Goal: Information Seeking & Learning: Learn about a topic

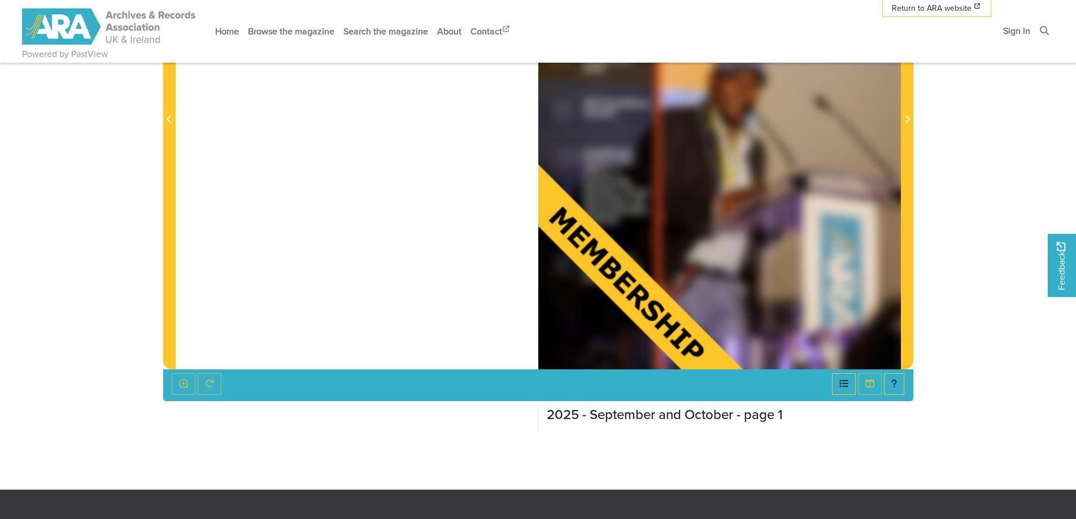
scroll to position [157, 0]
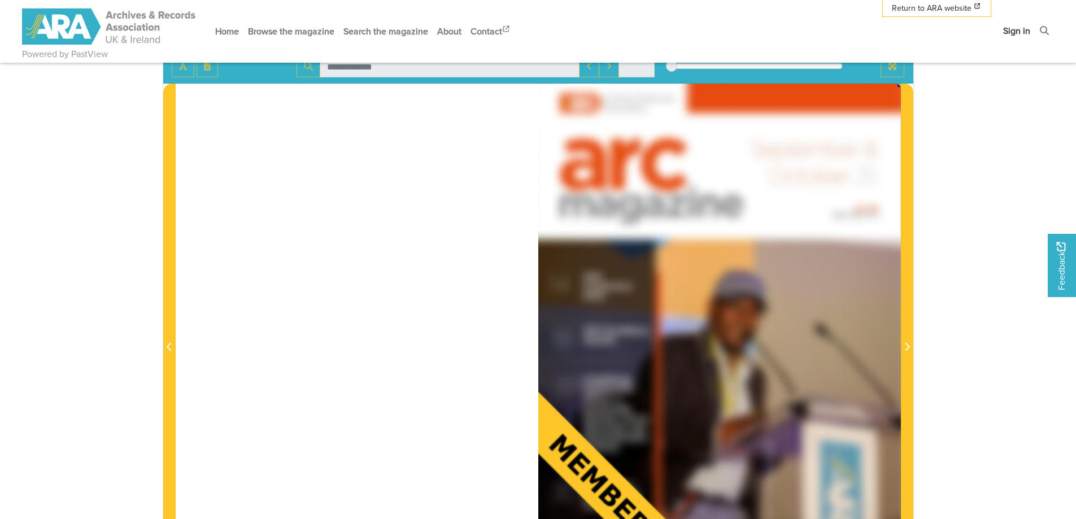
click at [1010, 29] on link "Sign in" at bounding box center [1017, 31] width 36 height 30
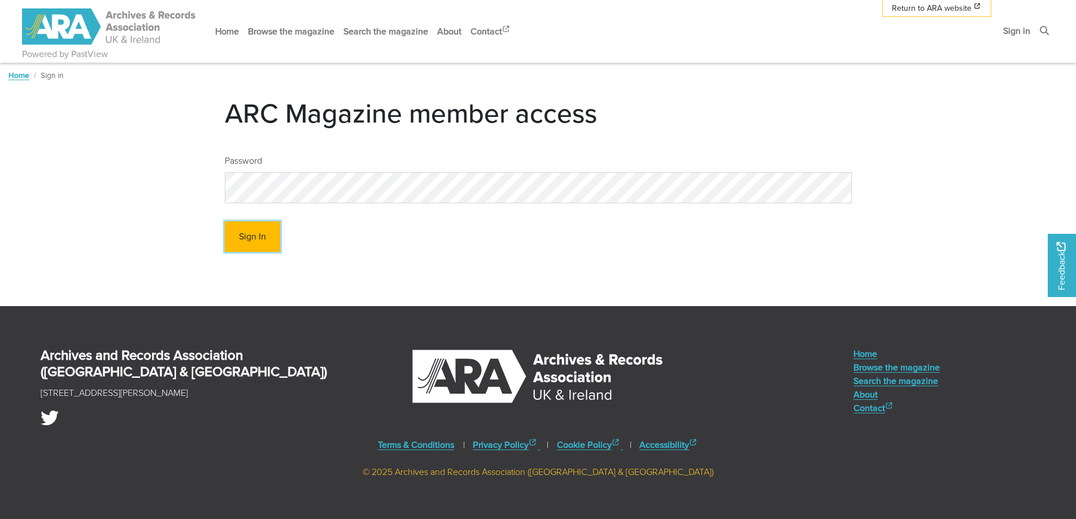
click at [265, 233] on button "Sign In" at bounding box center [252, 236] width 55 height 31
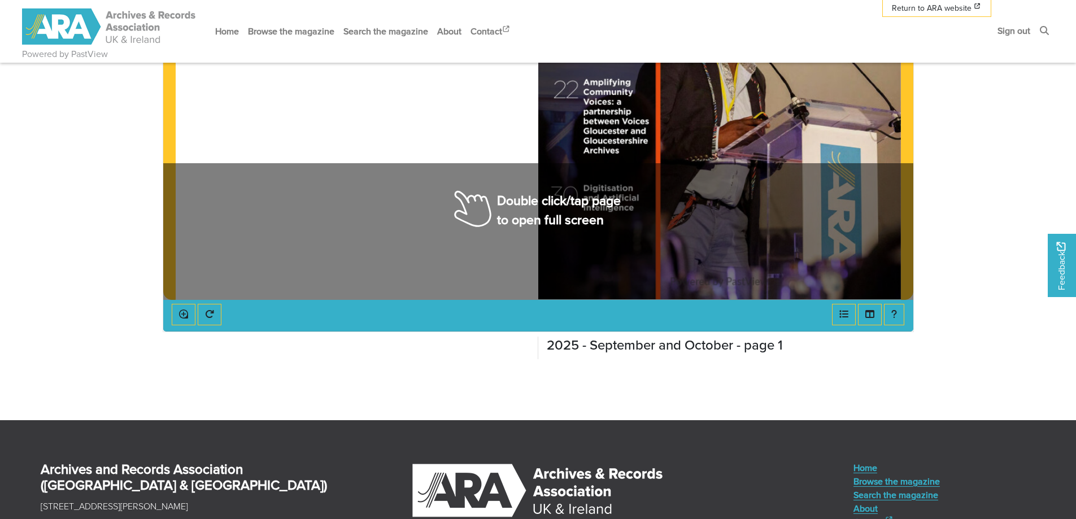
scroll to position [395, 0]
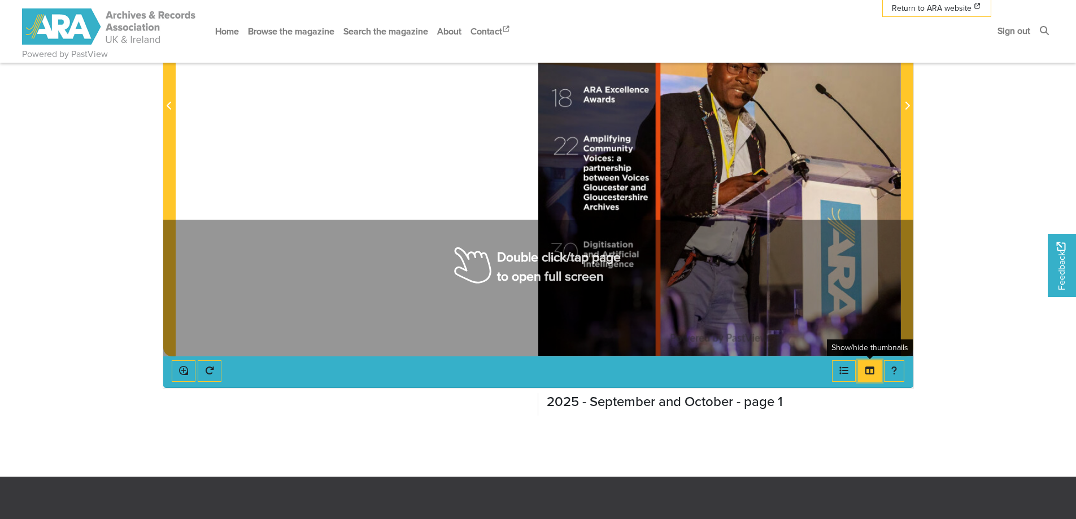
click at [869, 372] on icon "Thumbnails" at bounding box center [869, 370] width 9 height 9
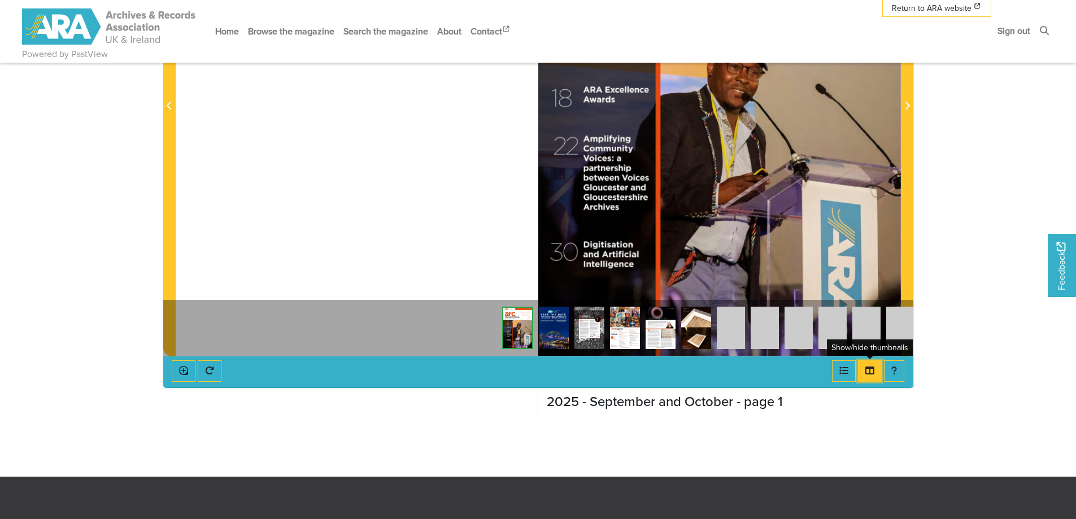
click at [869, 372] on icon "Thumbnails" at bounding box center [869, 370] width 9 height 9
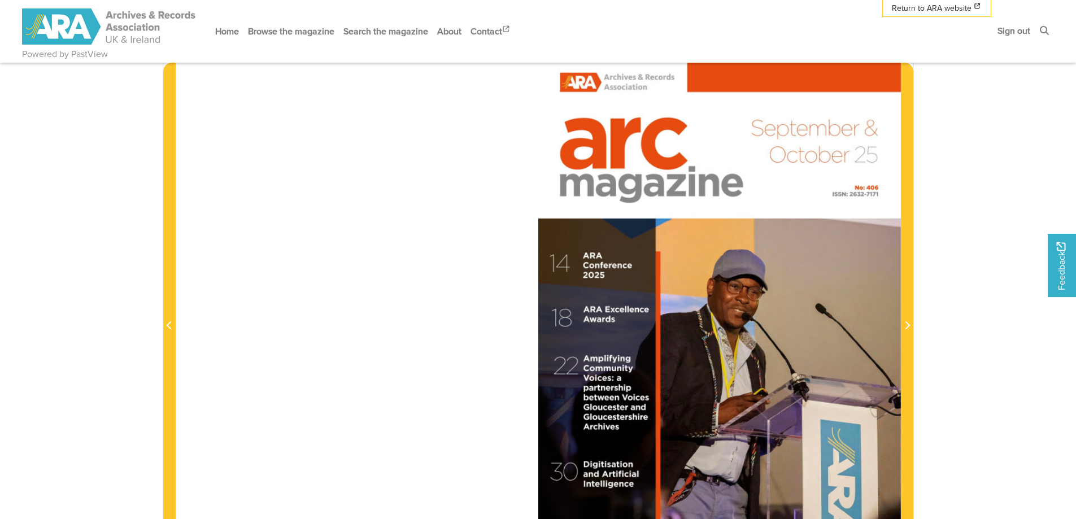
scroll to position [169, 0]
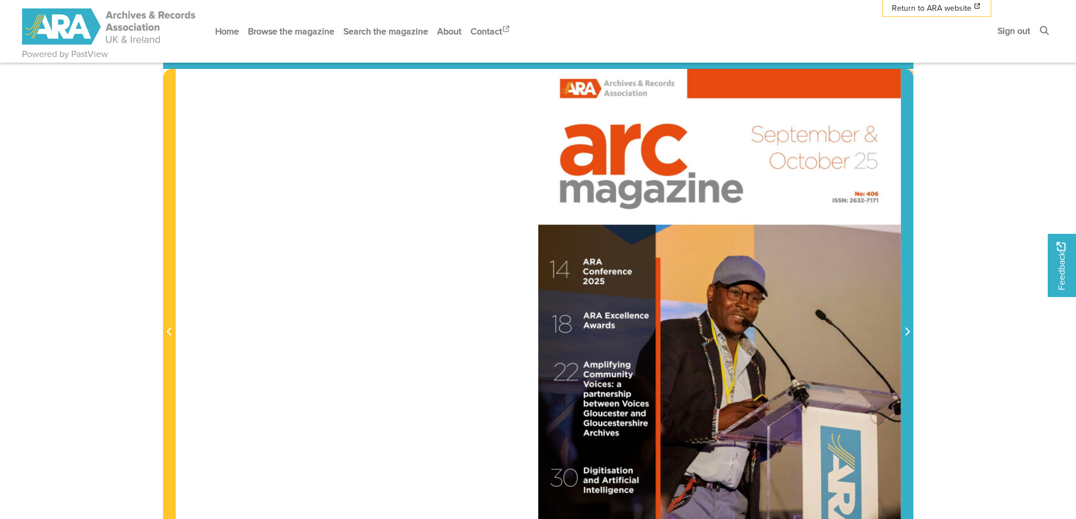
click at [905, 324] on span "Next Page" at bounding box center [906, 325] width 11 height 512
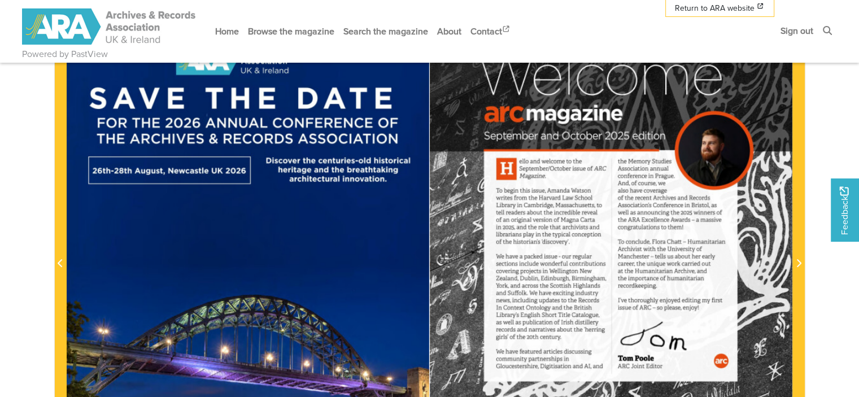
scroll to position [282, 0]
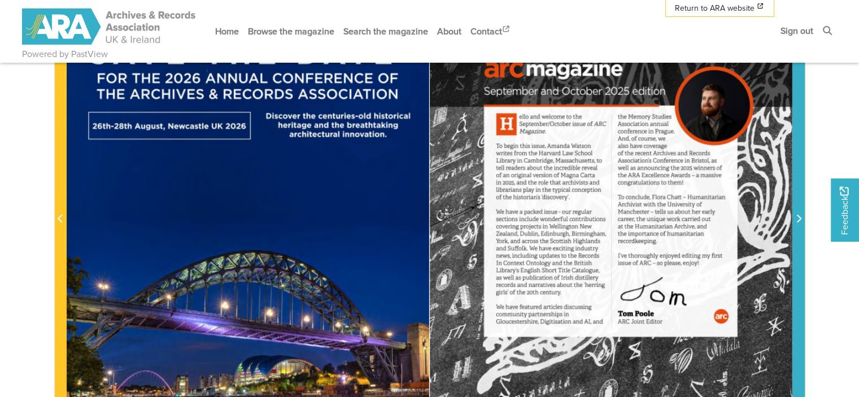
click at [798, 210] on span "Next Page" at bounding box center [798, 213] width 11 height 512
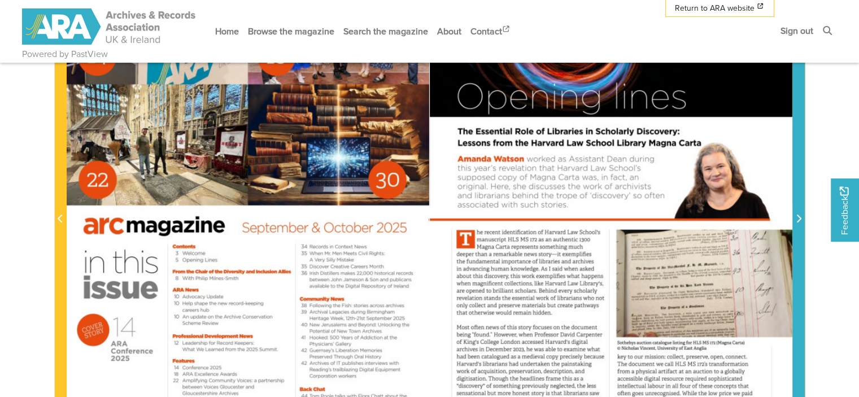
click at [798, 210] on span "Next Page" at bounding box center [798, 213] width 11 height 512
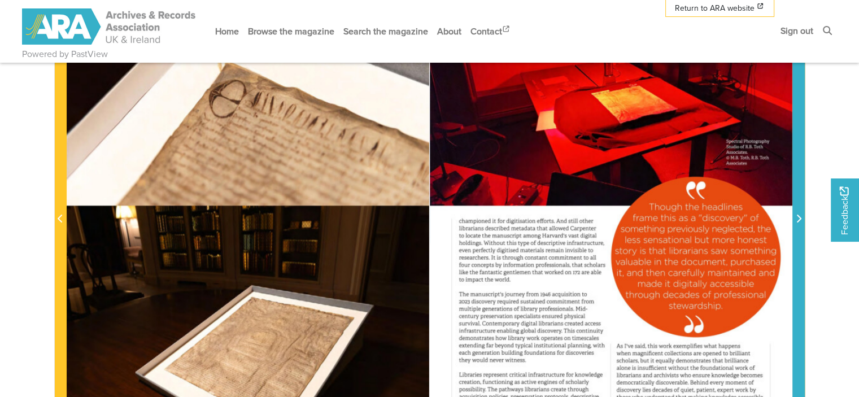
click at [798, 210] on span "Next Page" at bounding box center [798, 213] width 11 height 512
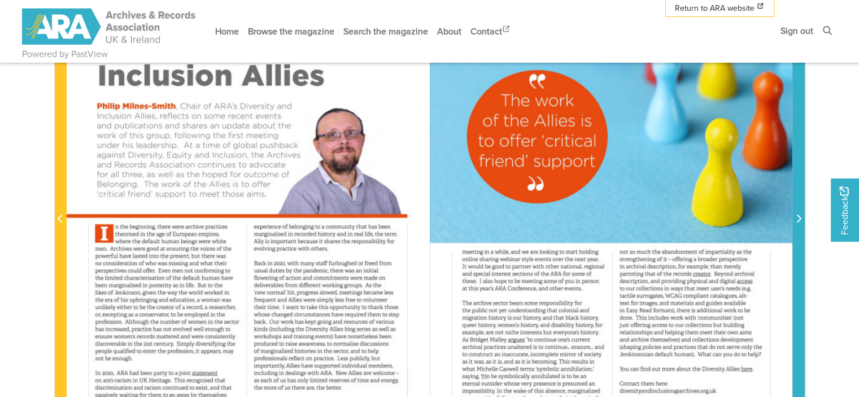
click at [798, 210] on span "Next Page" at bounding box center [798, 213] width 11 height 512
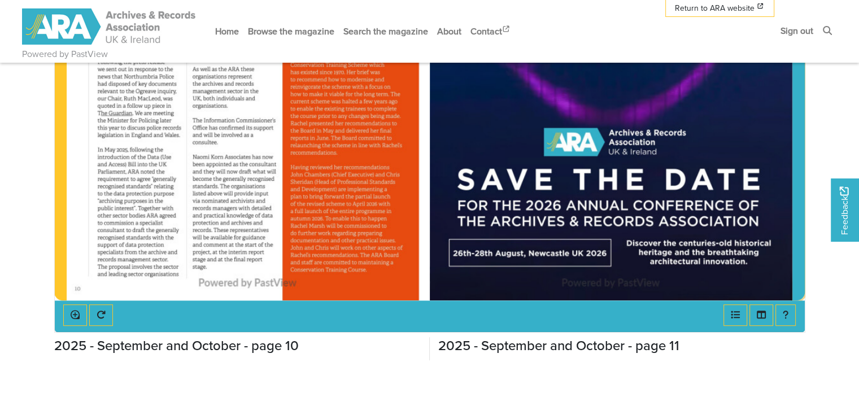
scroll to position [452, 0]
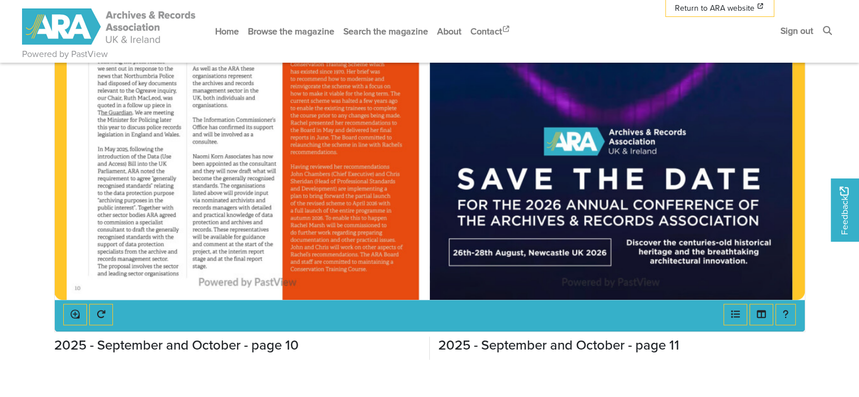
click at [722, 233] on div at bounding box center [611, 43] width 363 height 513
click at [509, 262] on div at bounding box center [611, 43] width 363 height 513
click at [616, 180] on div at bounding box center [611, 43] width 363 height 513
click at [621, 141] on div at bounding box center [611, 43] width 363 height 513
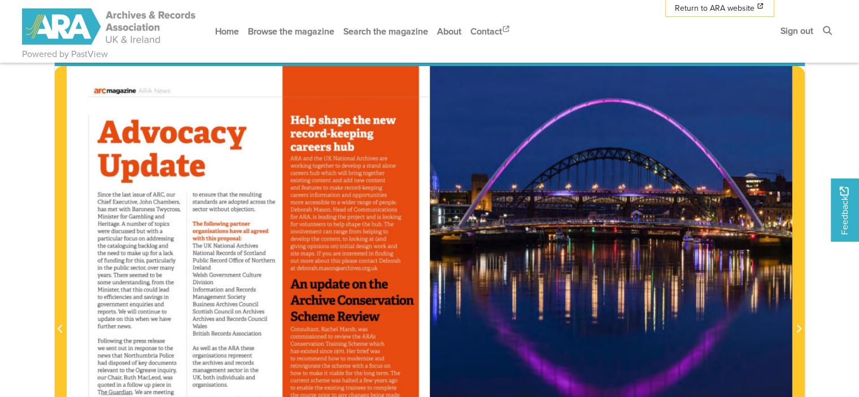
scroll to position [169, 0]
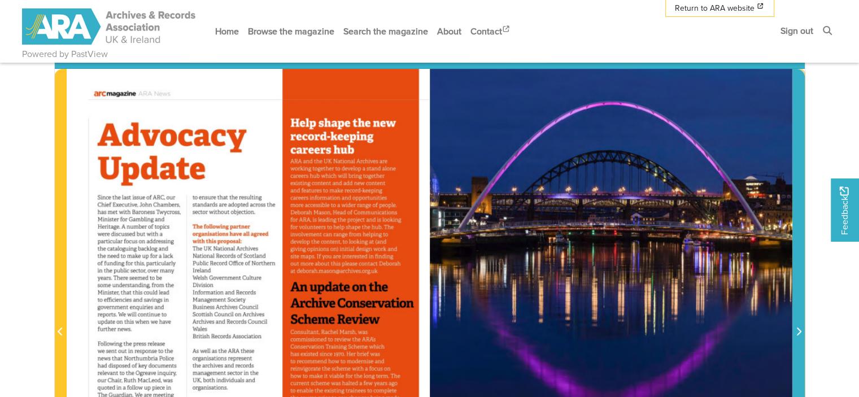
click at [793, 210] on span "Next Page" at bounding box center [798, 325] width 11 height 512
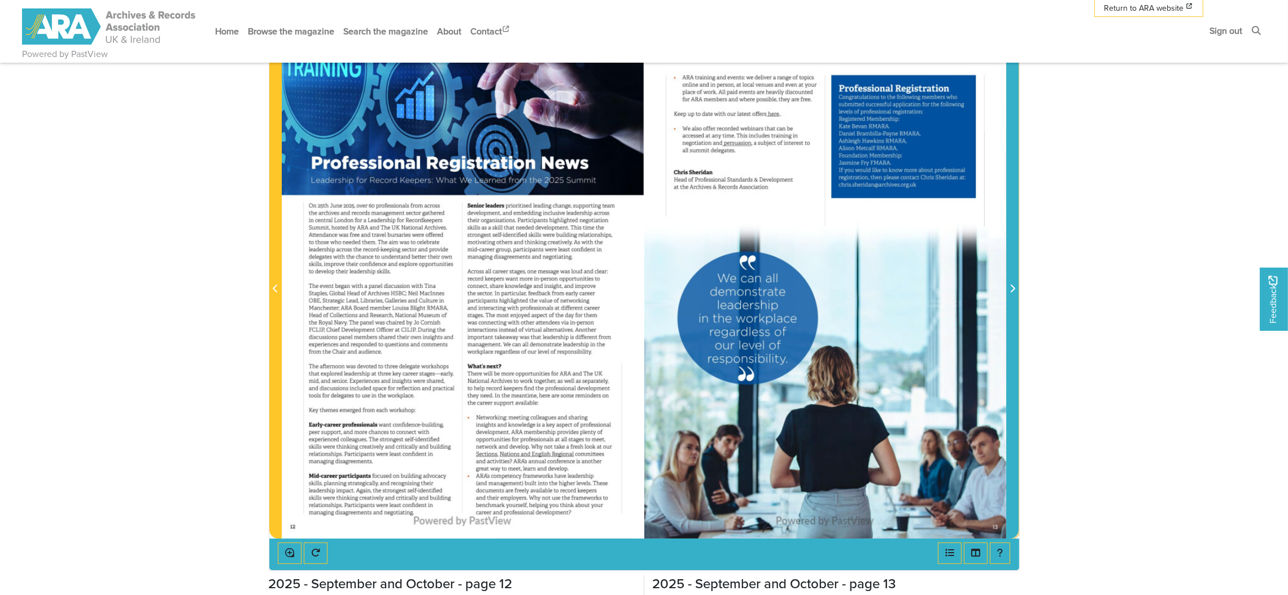
scroll to position [184, 0]
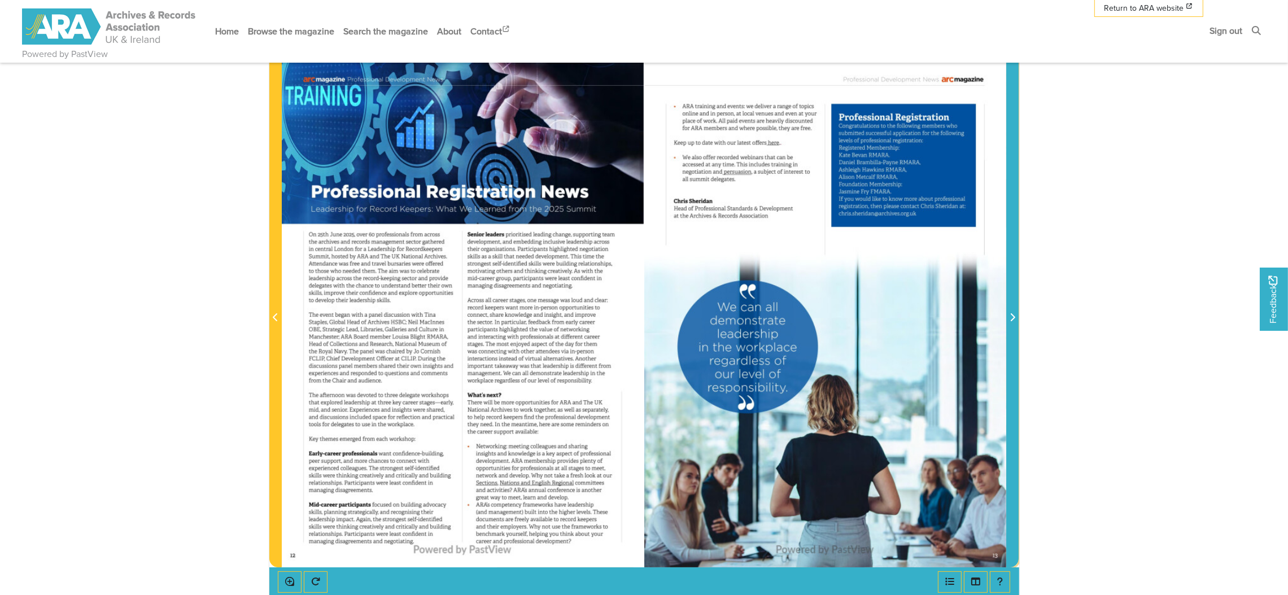
click at [1014, 294] on span "Next Page" at bounding box center [1012, 311] width 11 height 512
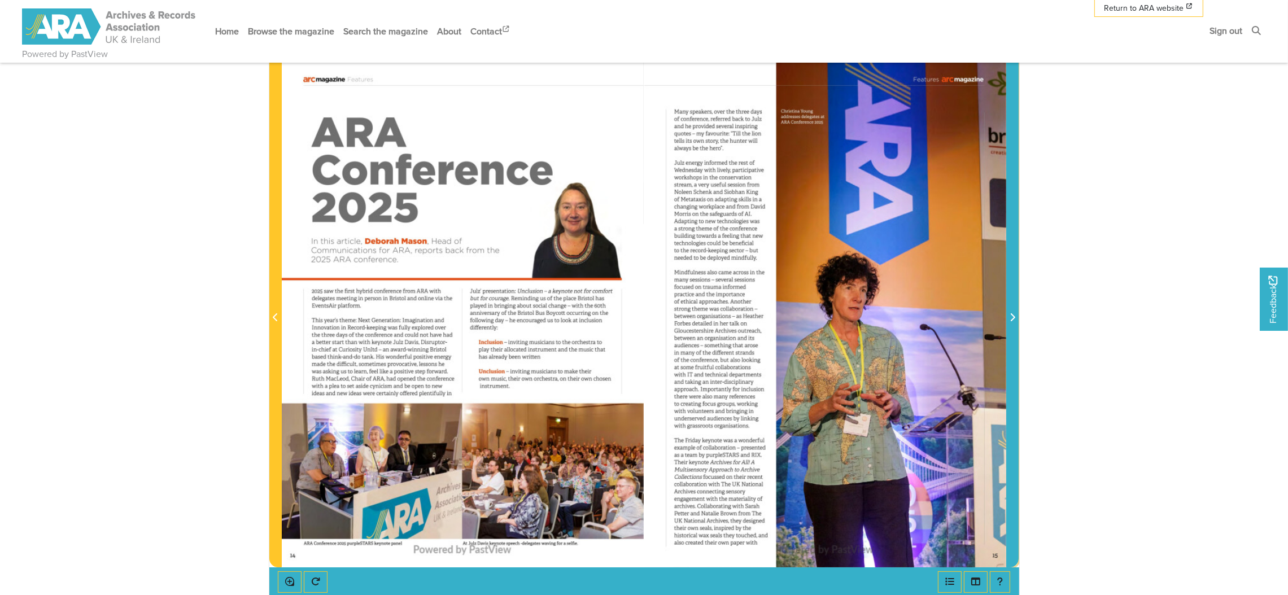
click at [1014, 294] on span "Next Page" at bounding box center [1012, 311] width 11 height 512
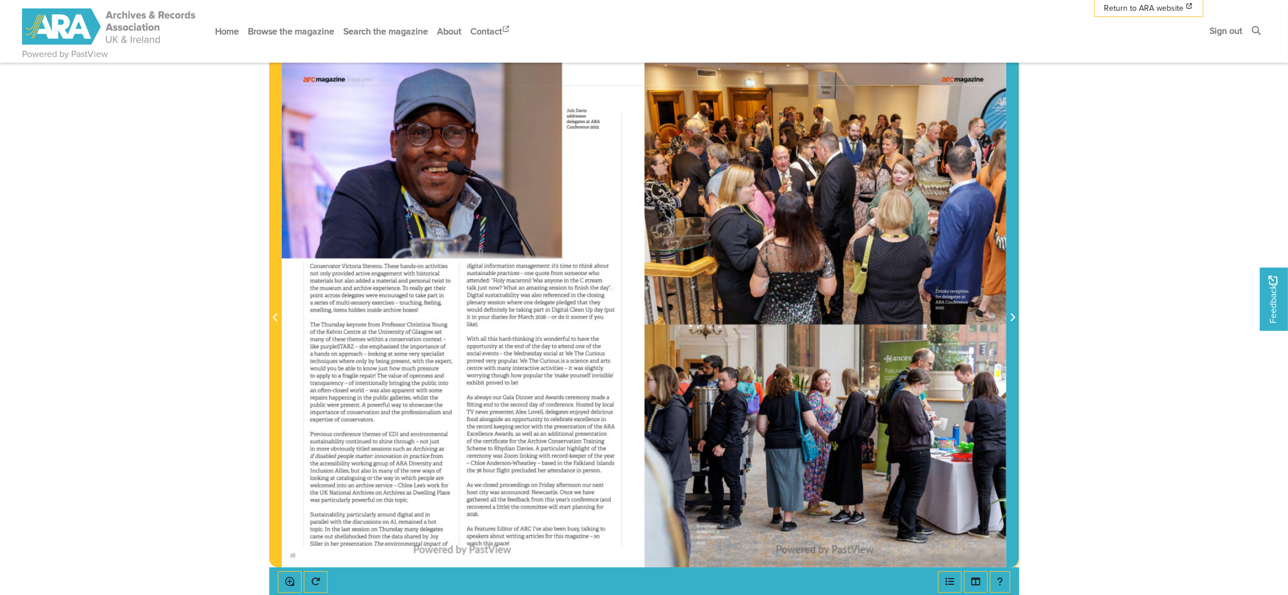
click at [1014, 294] on span "Next Page" at bounding box center [1012, 311] width 11 height 512
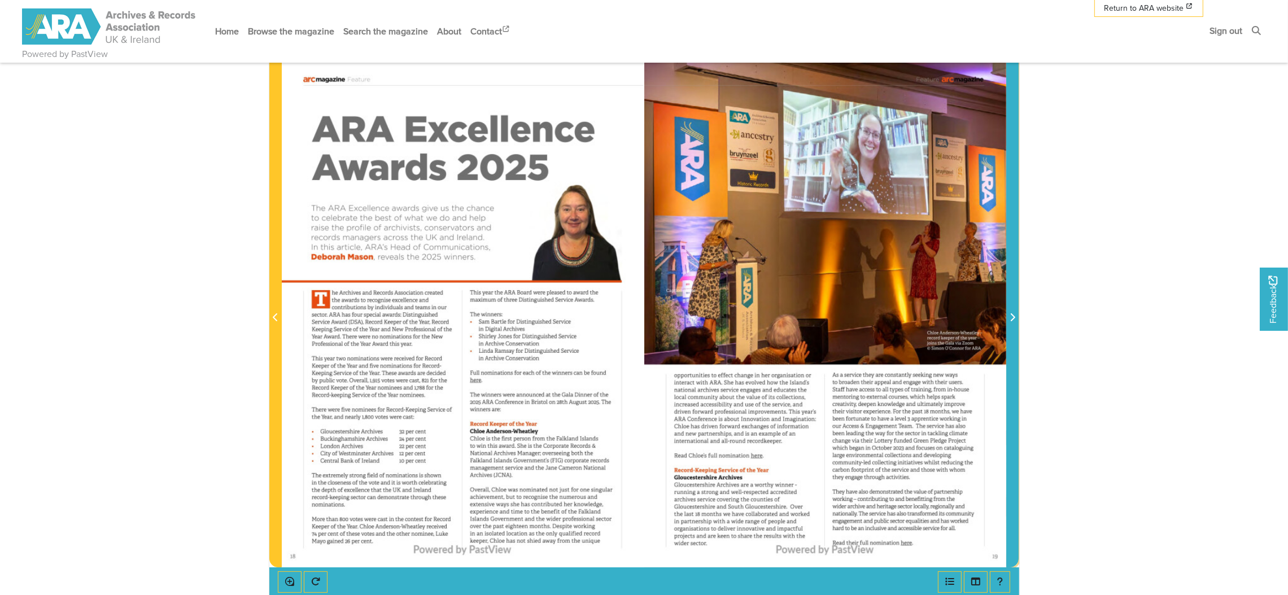
click at [1014, 294] on span "Next Page" at bounding box center [1012, 311] width 11 height 512
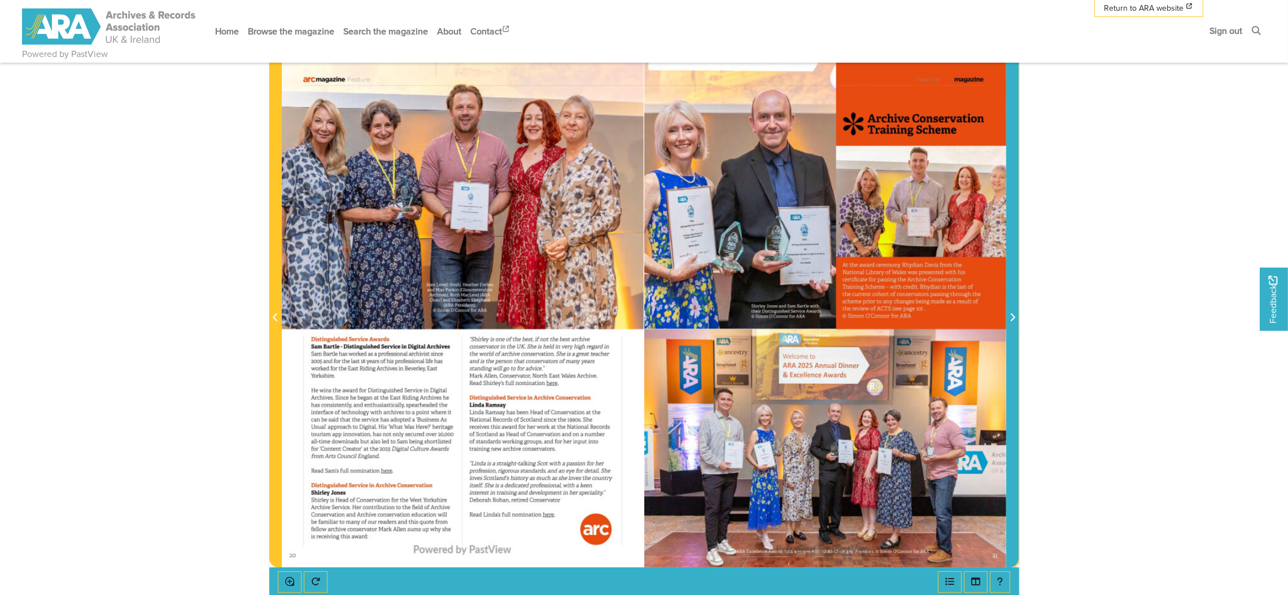
click at [1014, 294] on span "Next Page" at bounding box center [1012, 311] width 11 height 512
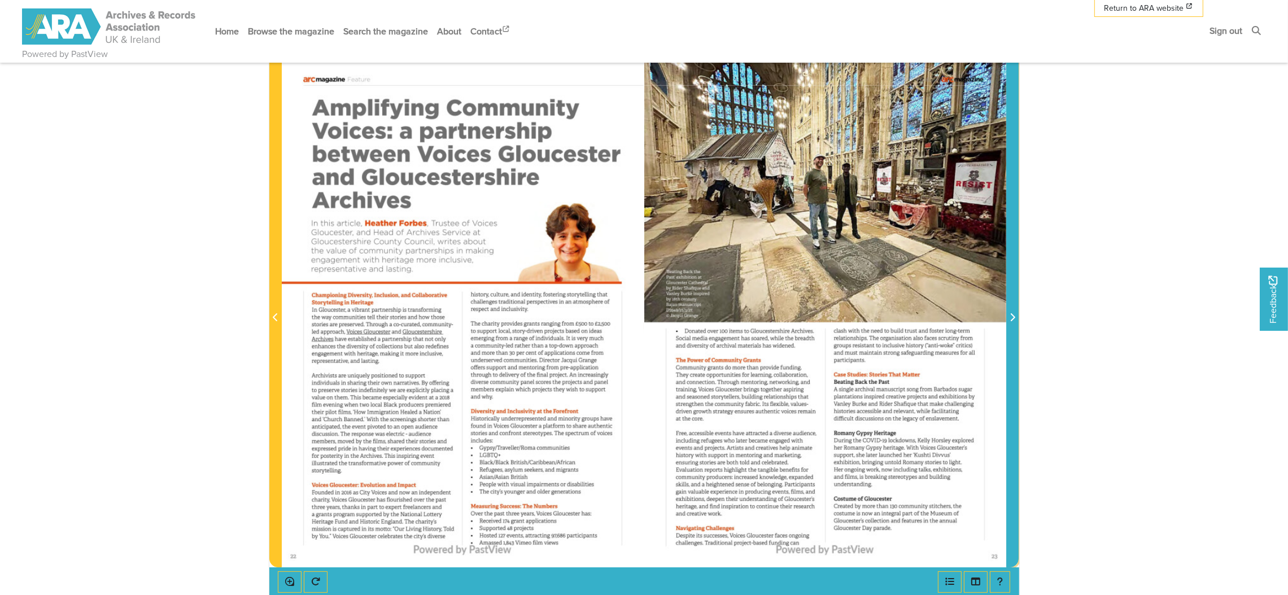
click at [1014, 294] on span "Next Page" at bounding box center [1012, 311] width 11 height 512
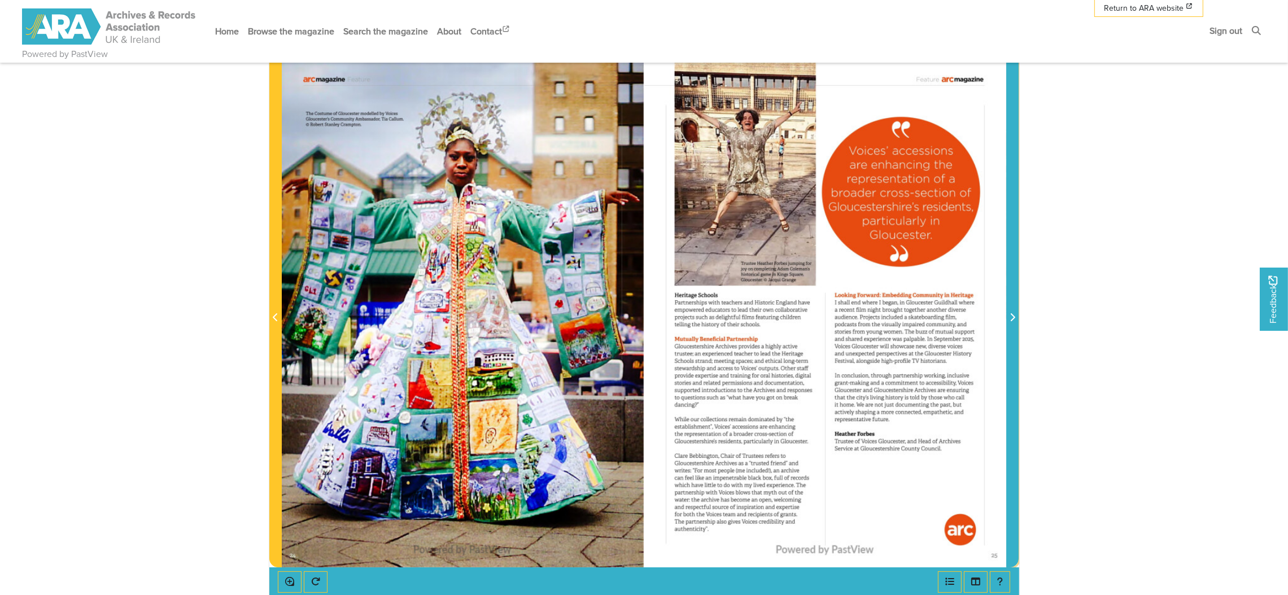
click at [1014, 294] on span "Next Page" at bounding box center [1012, 311] width 11 height 512
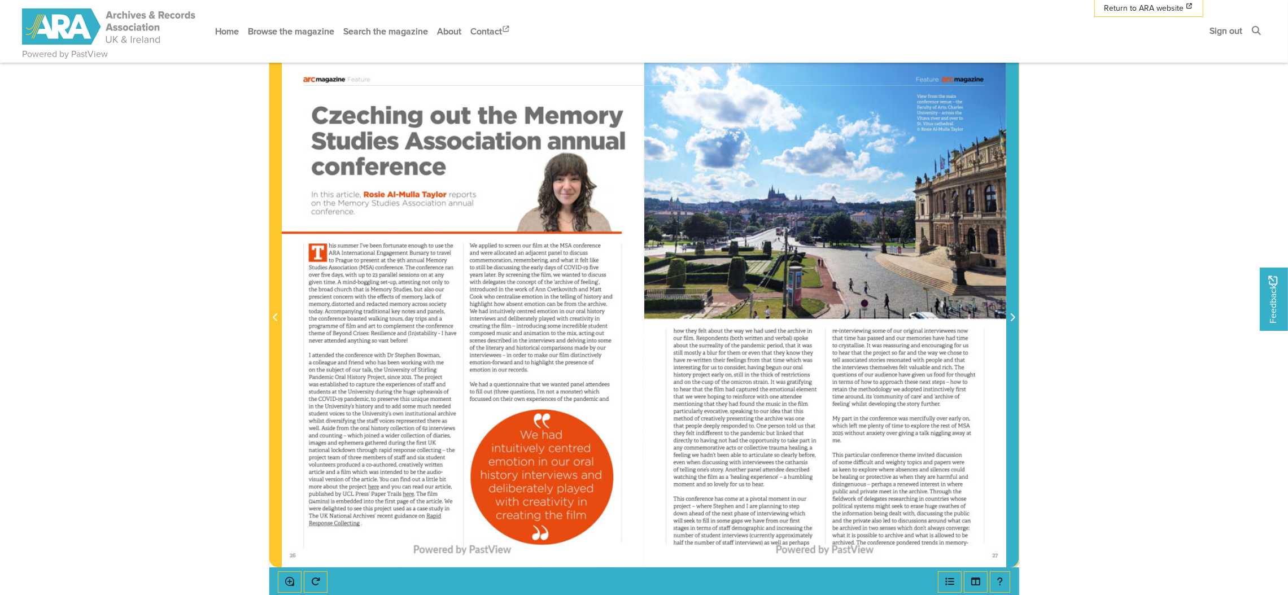
click at [1014, 294] on span "Next Page" at bounding box center [1012, 311] width 11 height 512
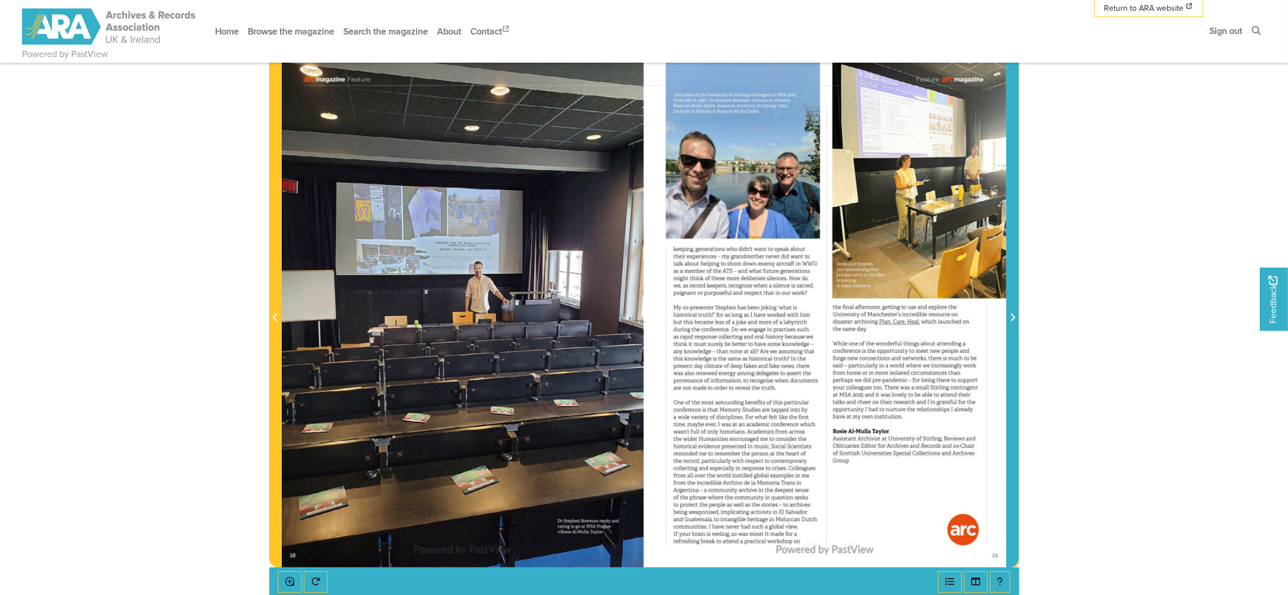
click at [1014, 294] on span "Next Page" at bounding box center [1012, 311] width 11 height 512
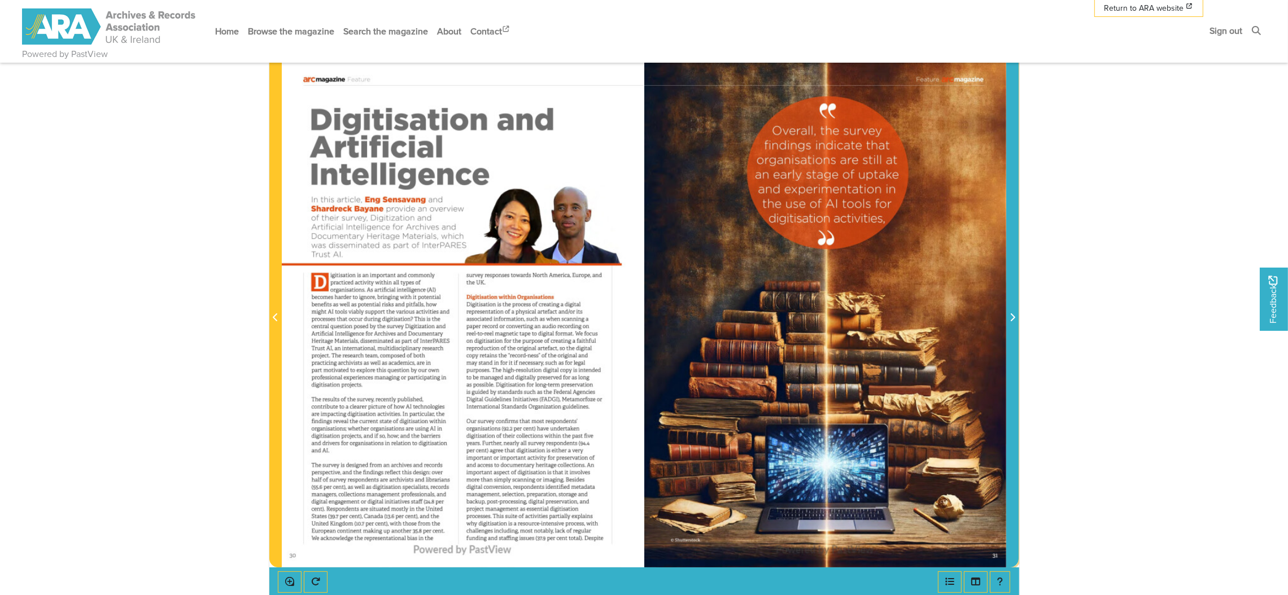
click at [1014, 294] on span "Next Page" at bounding box center [1012, 311] width 11 height 512
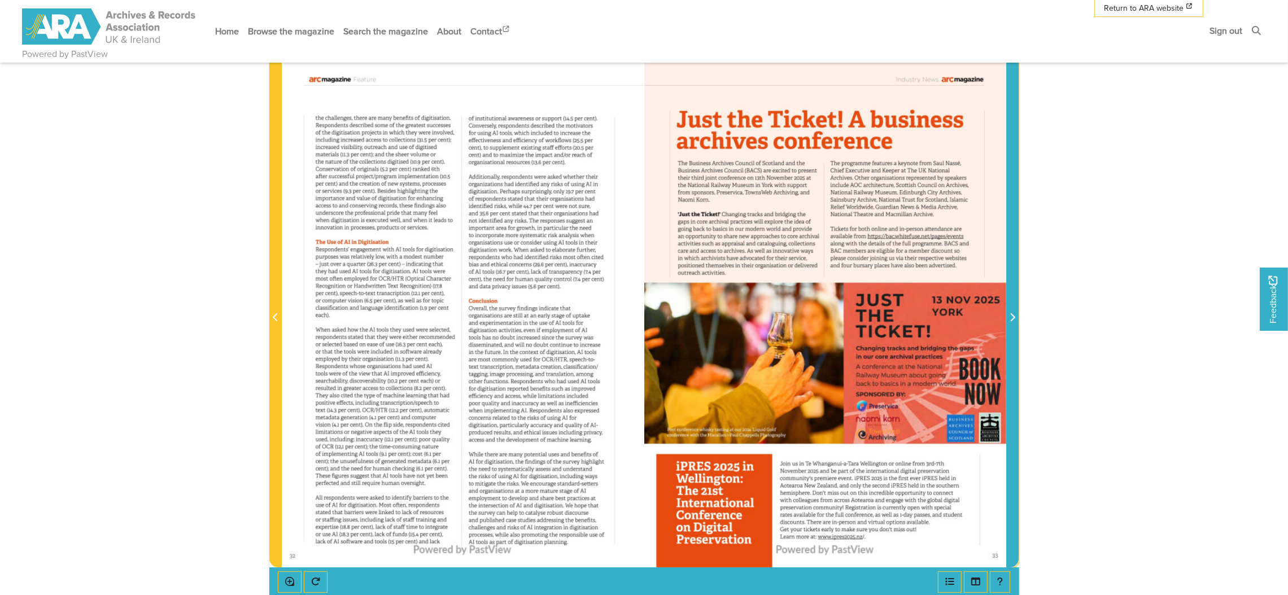
click at [1014, 294] on span "Next Page" at bounding box center [1012, 311] width 11 height 512
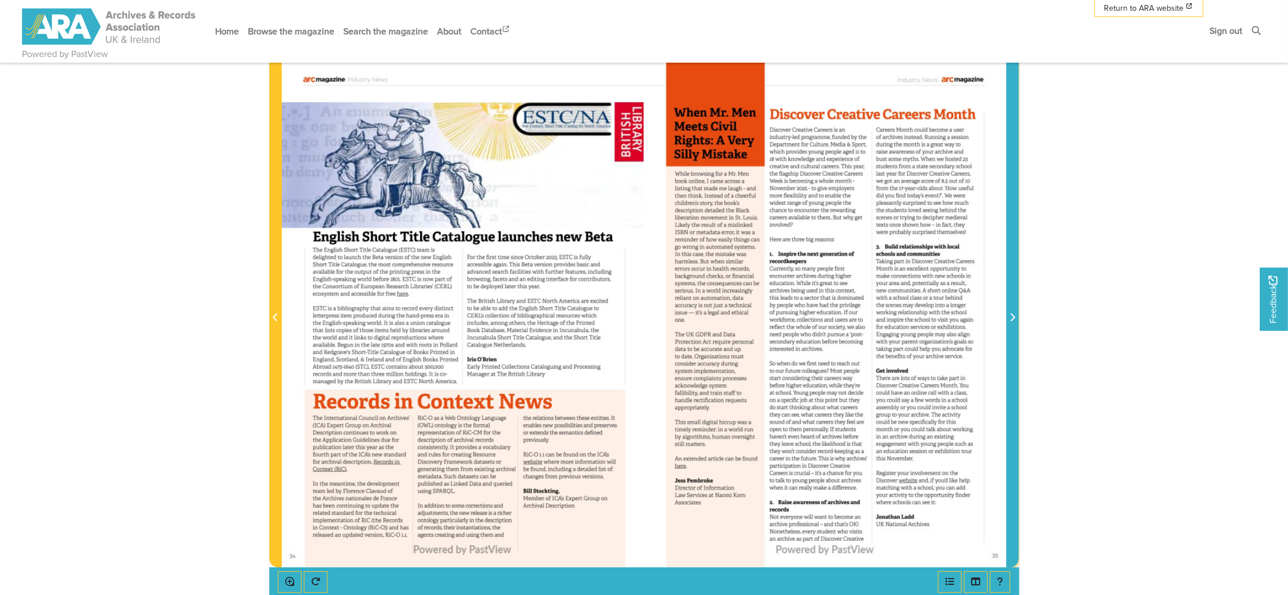
click at [1014, 294] on span "Next Page" at bounding box center [1012, 311] width 11 height 512
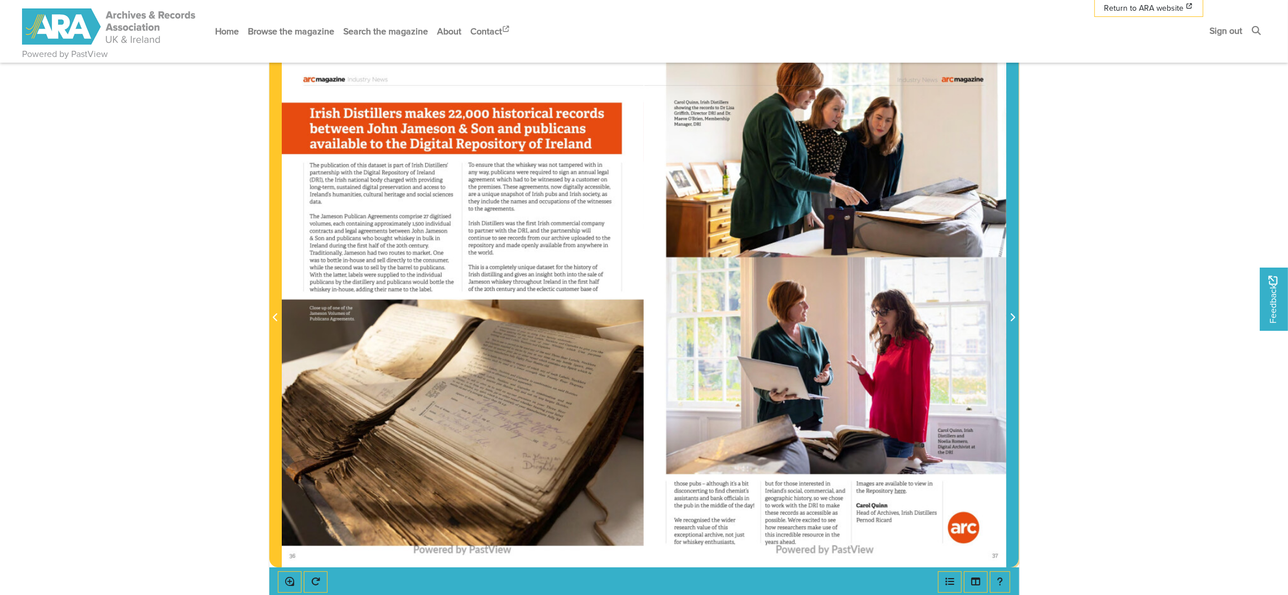
click at [1014, 294] on span "Next Page" at bounding box center [1012, 311] width 11 height 512
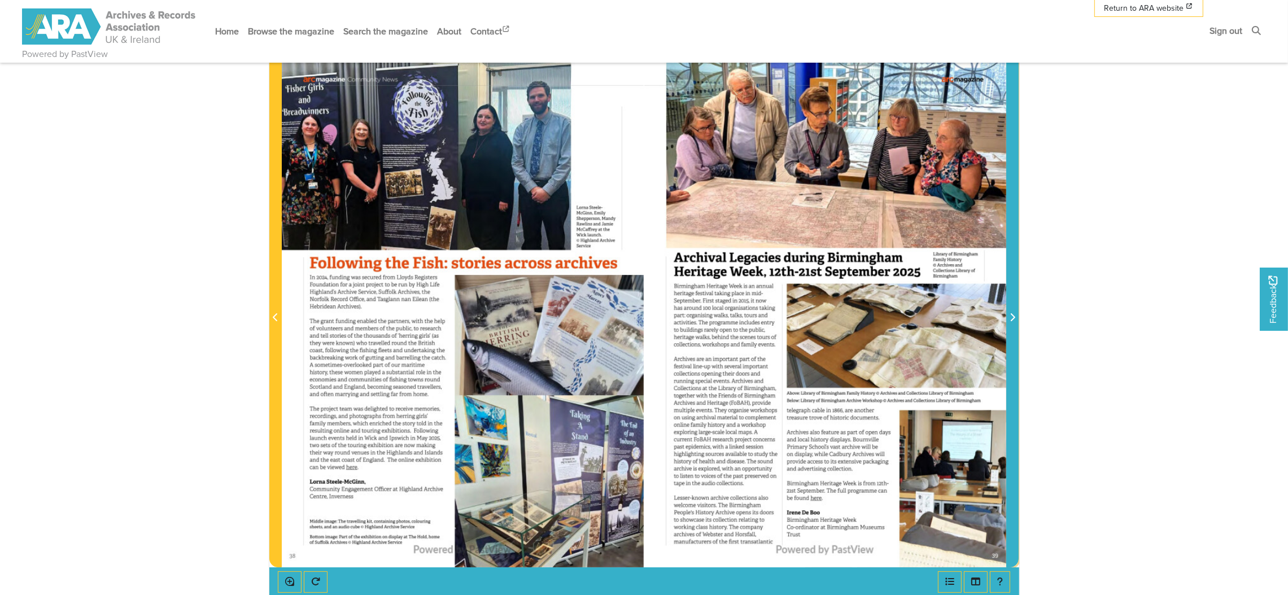
click at [1014, 294] on span "Next Page" at bounding box center [1012, 311] width 11 height 512
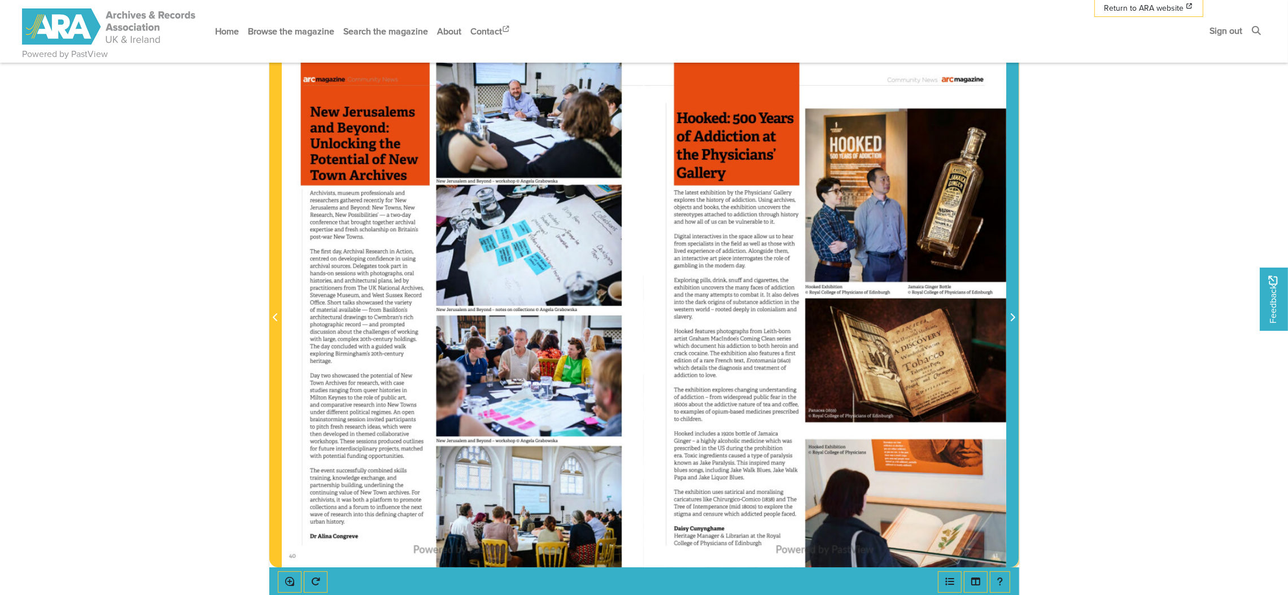
click at [1014, 294] on span "Next Page" at bounding box center [1012, 311] width 11 height 512
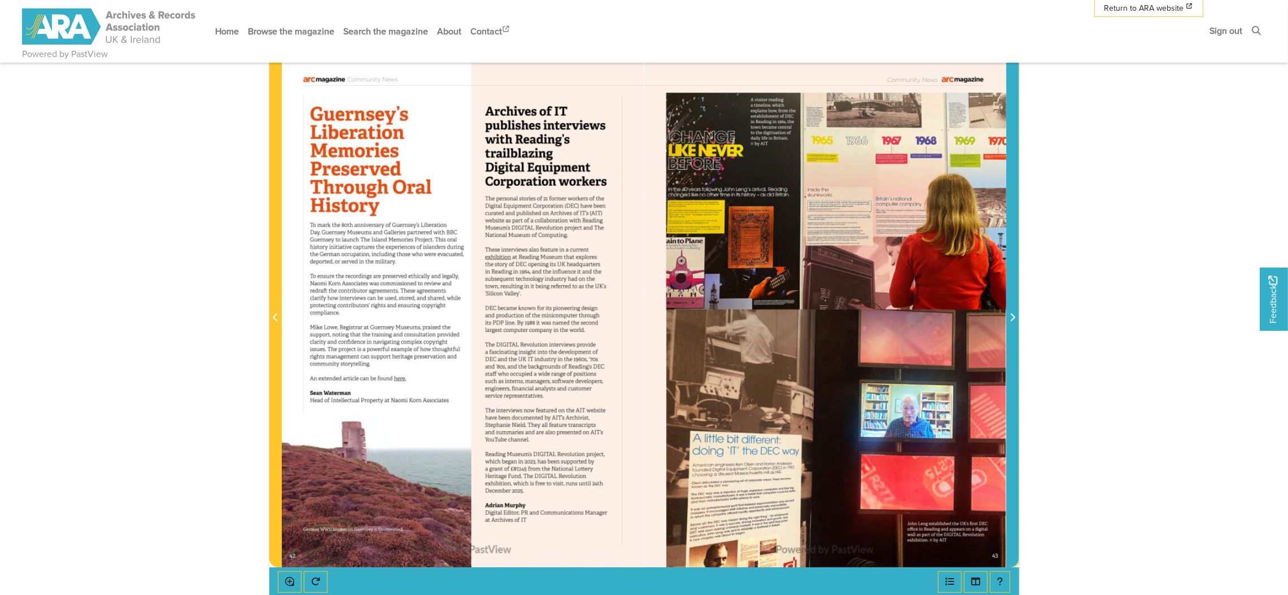
click at [1014, 294] on span "Next Page" at bounding box center [1012, 311] width 11 height 512
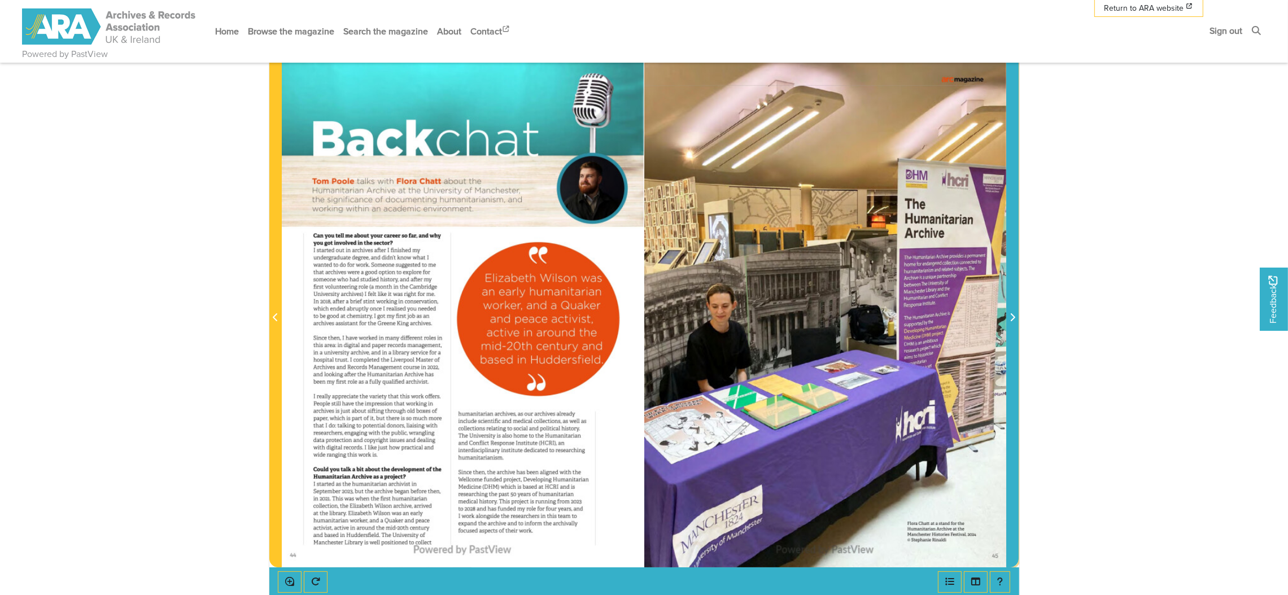
click at [1014, 294] on span "Next Page" at bounding box center [1012, 311] width 11 height 512
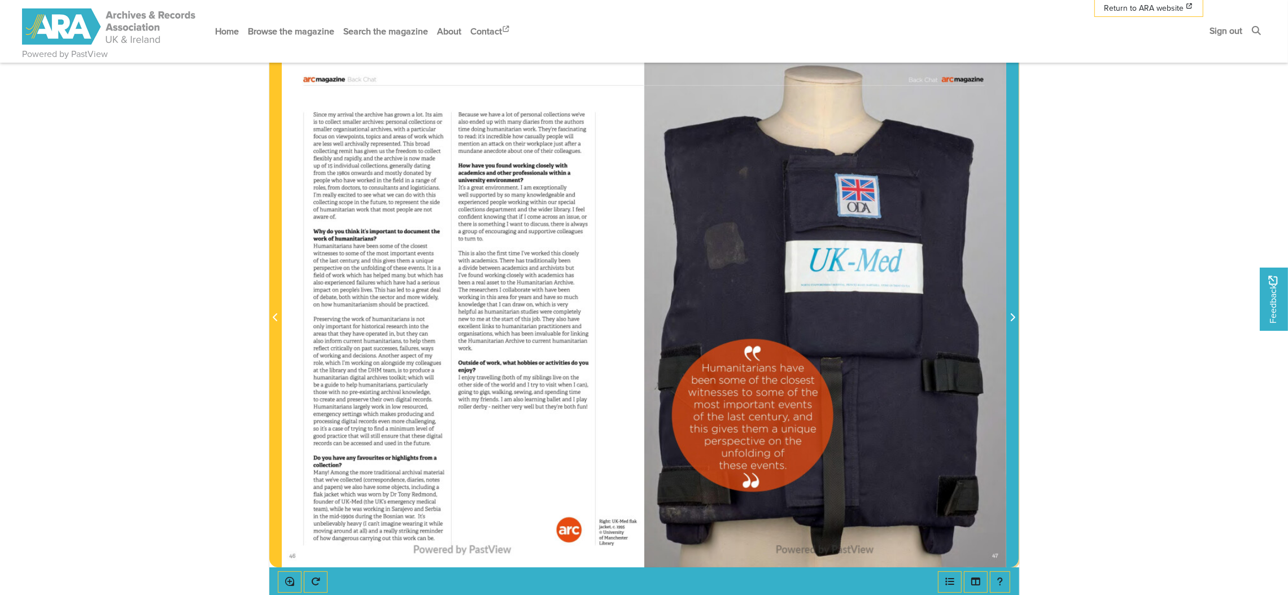
click at [1014, 294] on span "Next Page" at bounding box center [1012, 311] width 11 height 512
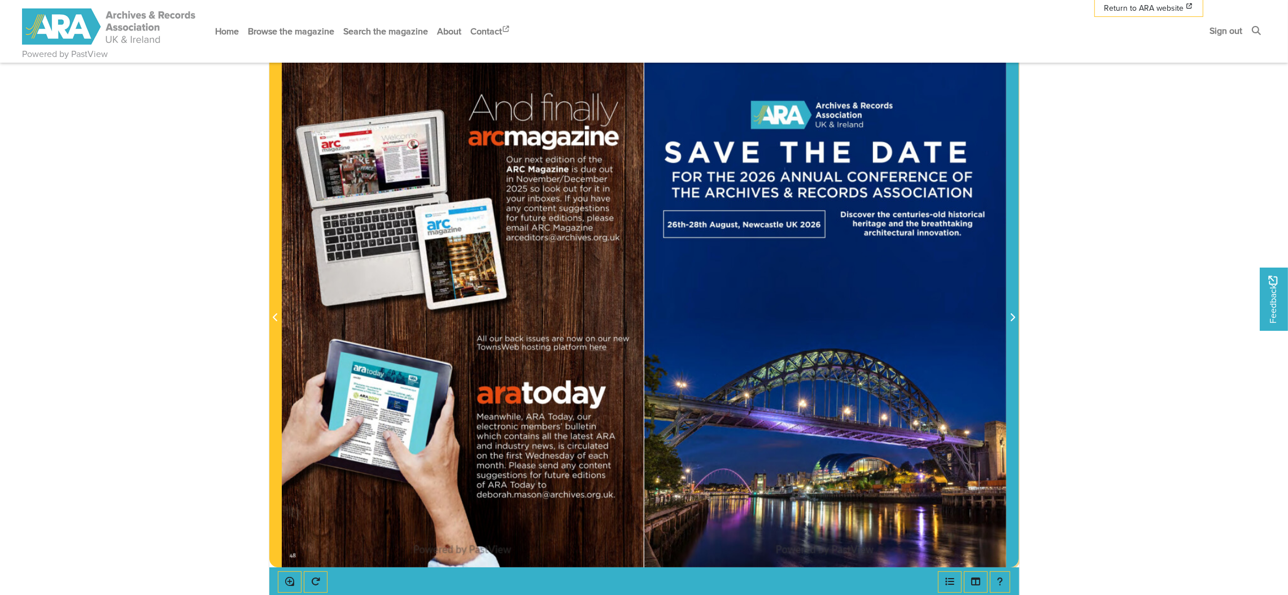
click at [1014, 294] on span "Next Page" at bounding box center [1012, 311] width 11 height 512
